Goal: Navigation & Orientation: Find specific page/section

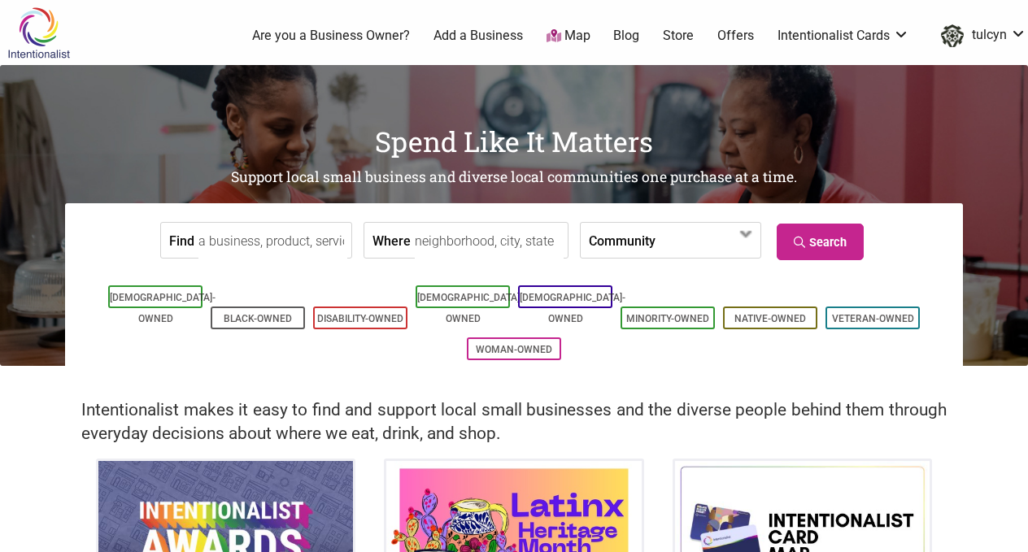
click at [41, 24] on img at bounding box center [38, 33] width 77 height 53
click at [41, 37] on img at bounding box center [38, 33] width 77 height 53
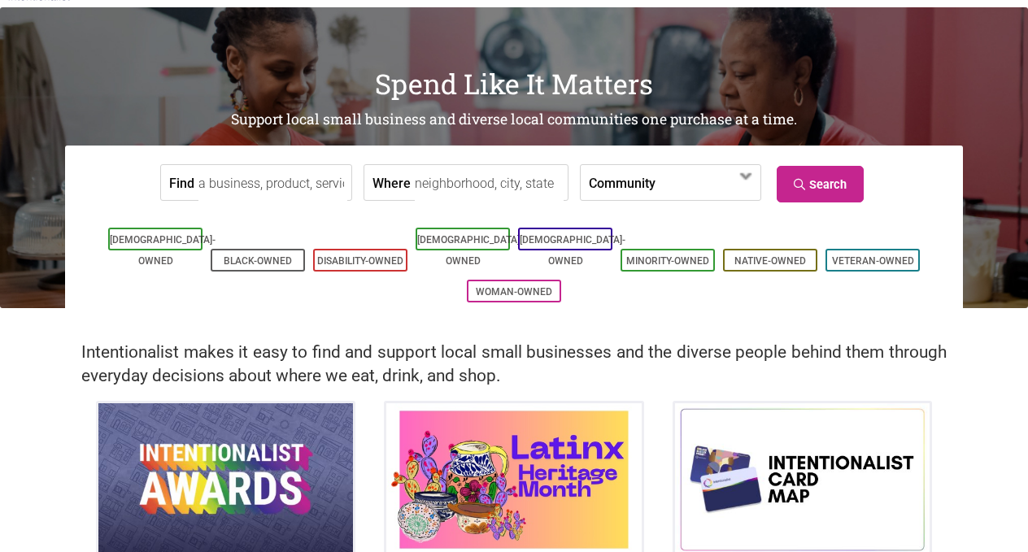
scroll to position [58, 0]
